Goal: Navigation & Orientation: Find specific page/section

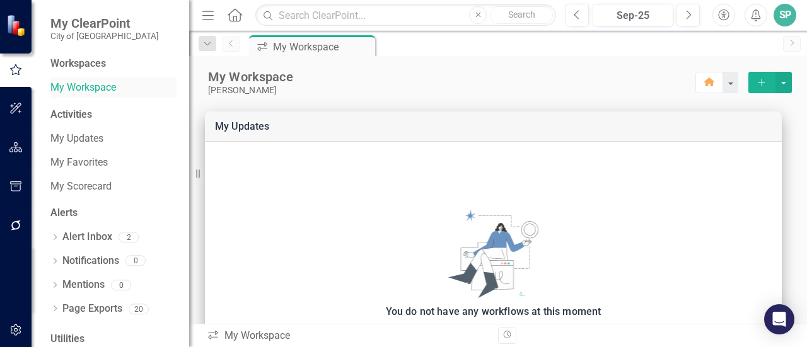
click at [81, 84] on link "My Workspace" at bounding box center [113, 88] width 126 height 14
click at [74, 32] on small "City of [GEOGRAPHIC_DATA]" at bounding box center [104, 36] width 108 height 10
click at [74, 64] on div "Workspaces" at bounding box center [77, 64] width 55 height 14
click at [289, 49] on div "My Workspace" at bounding box center [314, 47] width 83 height 16
click at [265, 48] on icon "icon.workspace" at bounding box center [262, 47] width 13 height 10
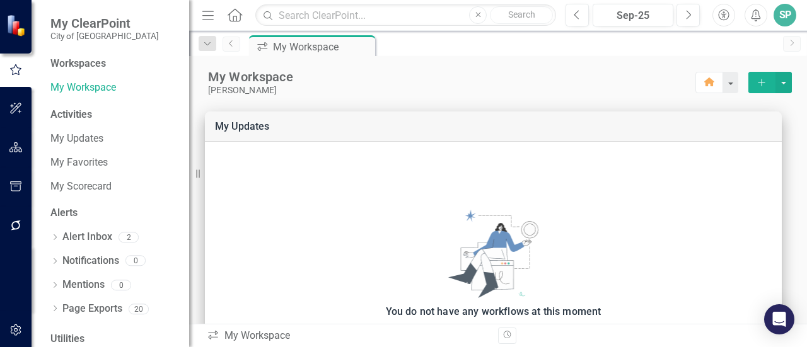
click at [222, 44] on link "Previous" at bounding box center [231, 44] width 18 height 15
click at [16, 146] on icon "button" at bounding box center [15, 147] width 13 height 10
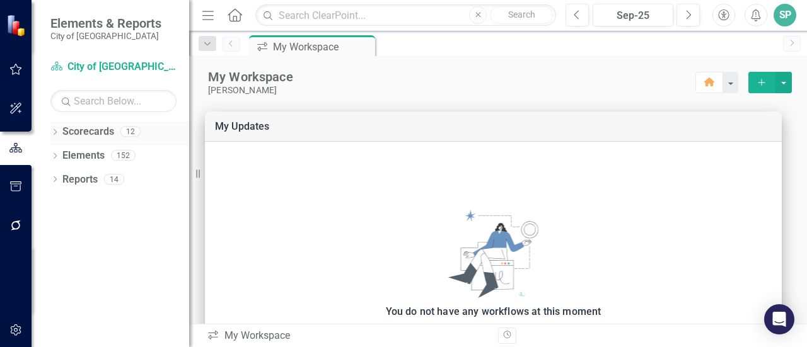
click at [52, 130] on icon "Dropdown" at bounding box center [54, 133] width 9 height 7
click at [64, 154] on icon "Dropdown" at bounding box center [61, 155] width 9 height 8
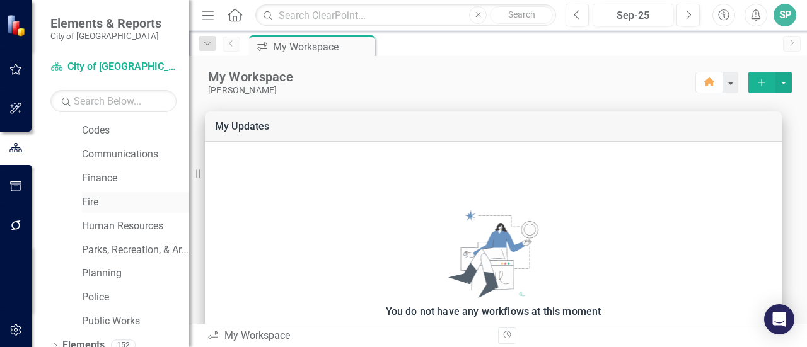
scroll to position [126, 0]
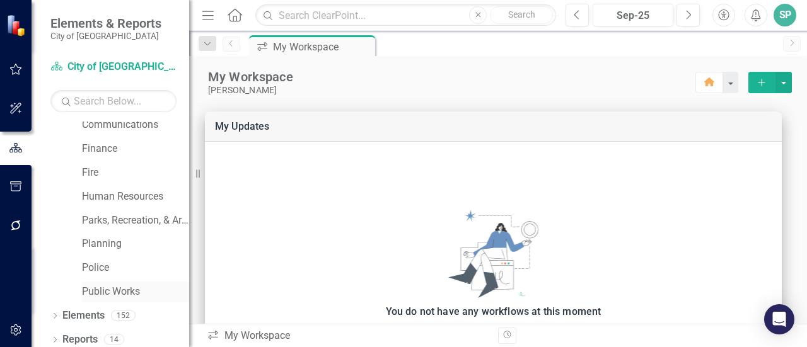
click at [108, 295] on link "Public Works" at bounding box center [135, 292] width 107 height 14
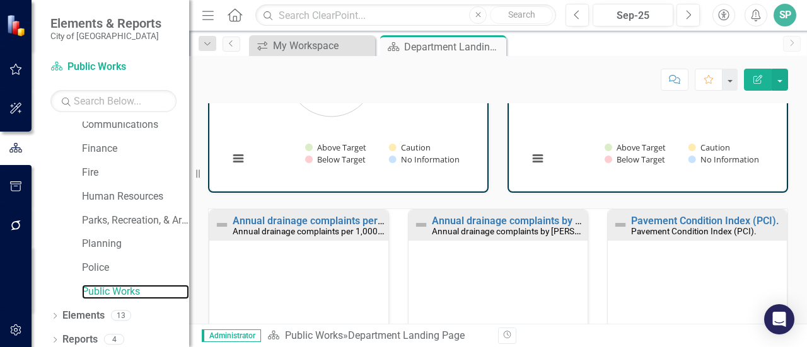
scroll to position [1, 0]
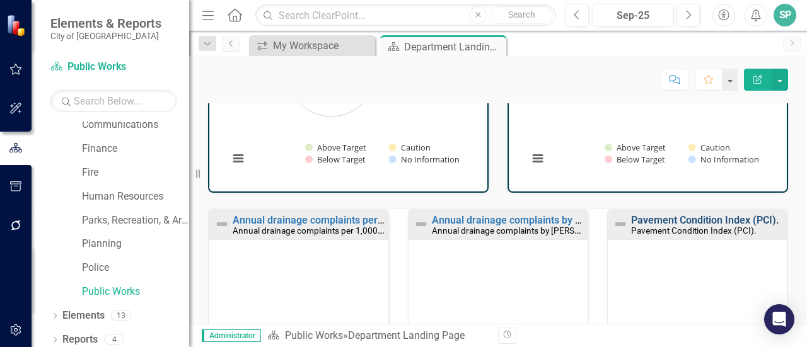
click at [672, 215] on link "Pavement Condition Index (PCI)." at bounding box center [705, 220] width 148 height 12
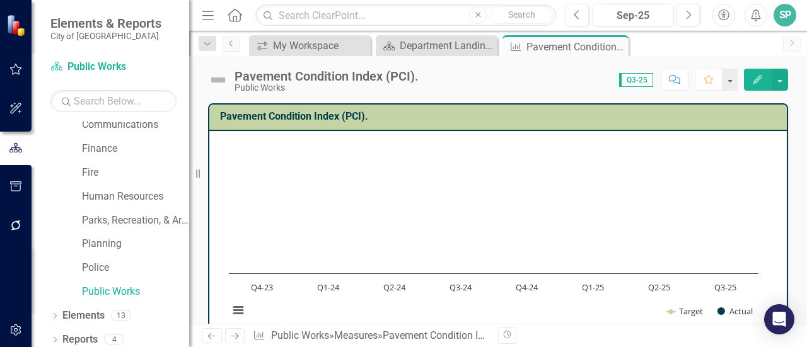
click at [439, 219] on rect "Interactive chart" at bounding box center [493, 235] width 542 height 189
click at [438, 219] on rect "Interactive chart" at bounding box center [493, 235] width 542 height 189
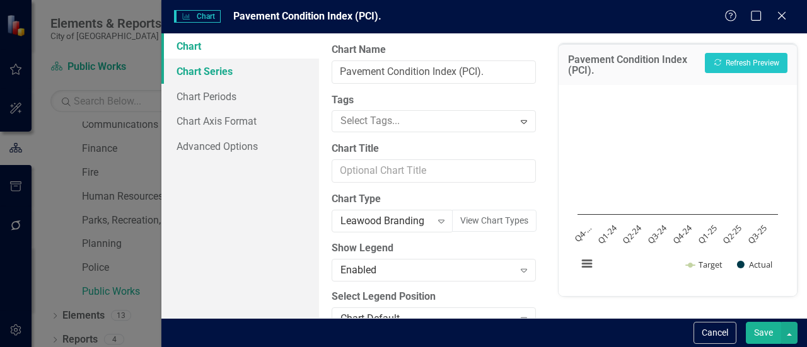
click at [208, 78] on link "Chart Series" at bounding box center [240, 71] width 158 height 25
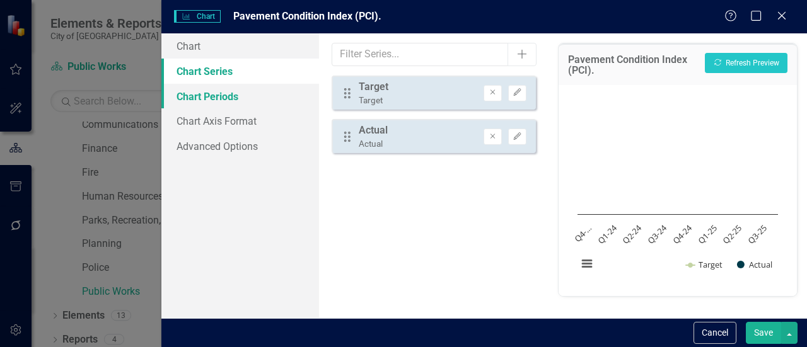
click at [209, 99] on link "Chart Periods" at bounding box center [240, 96] width 158 height 25
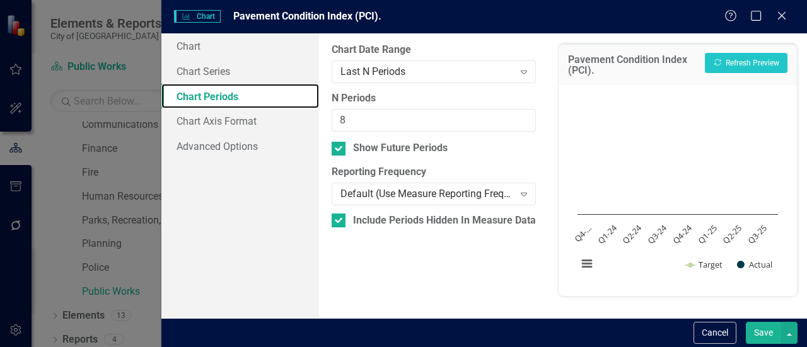
click at [713, 145] on rect "Interactive chart" at bounding box center [677, 189] width 213 height 189
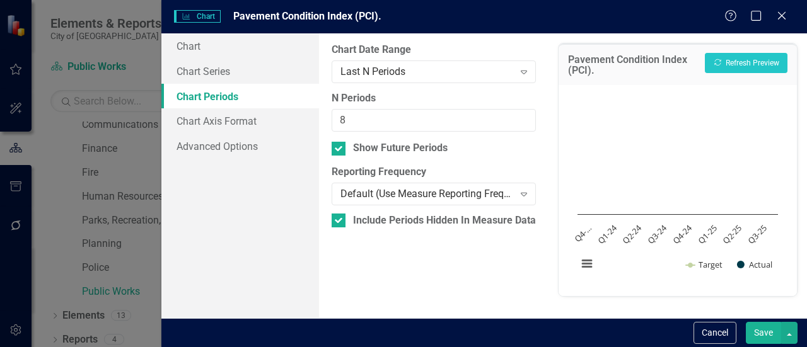
click at [781, 13] on icon "Close" at bounding box center [781, 16] width 13 height 10
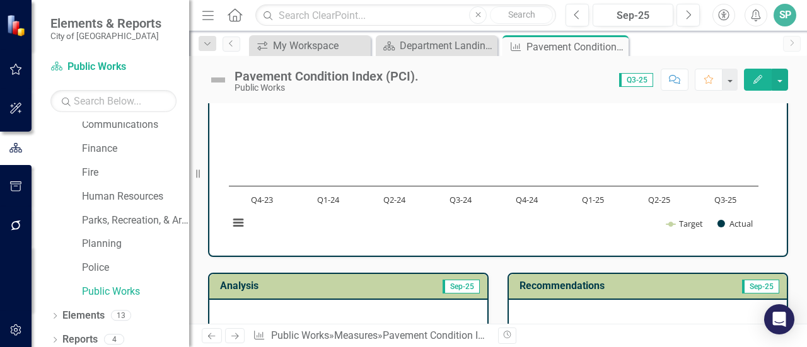
scroll to position [63, 0]
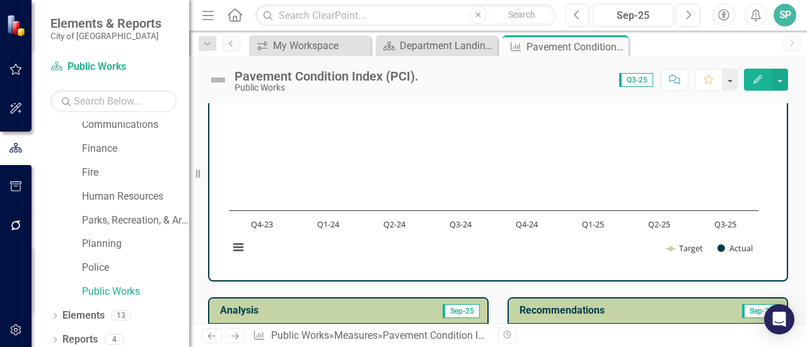
click at [417, 166] on rect "Interactive chart" at bounding box center [493, 172] width 542 height 189
click at [416, 167] on rect "Interactive chart" at bounding box center [493, 172] width 542 height 189
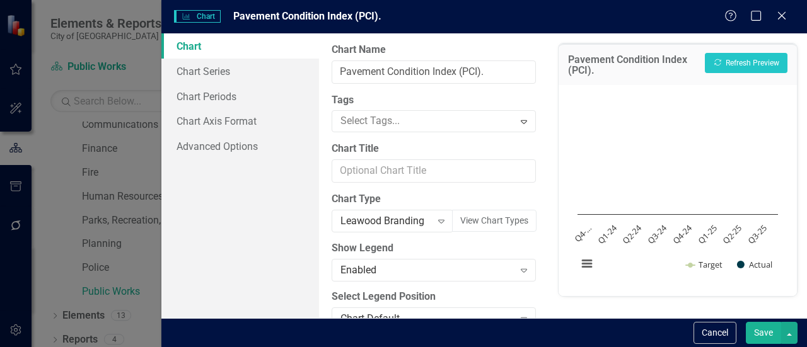
scroll to position [66, 0]
click at [619, 159] on rect "Interactive chart" at bounding box center [677, 189] width 213 height 189
click at [619, 160] on rect "Interactive chart" at bounding box center [677, 189] width 213 height 189
click at [783, 21] on icon "Close" at bounding box center [781, 15] width 16 height 12
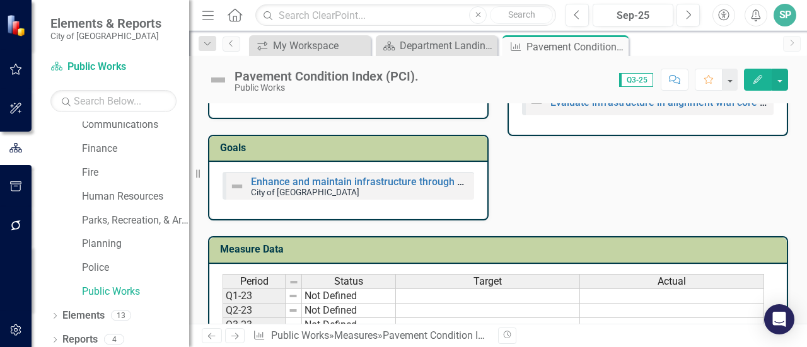
scroll to position [504, 0]
